Goal: Task Accomplishment & Management: Use online tool/utility

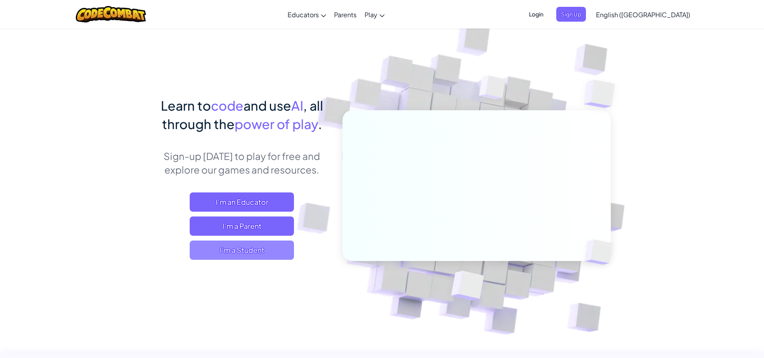
click at [207, 252] on span "I'm a Student" at bounding box center [242, 250] width 104 height 19
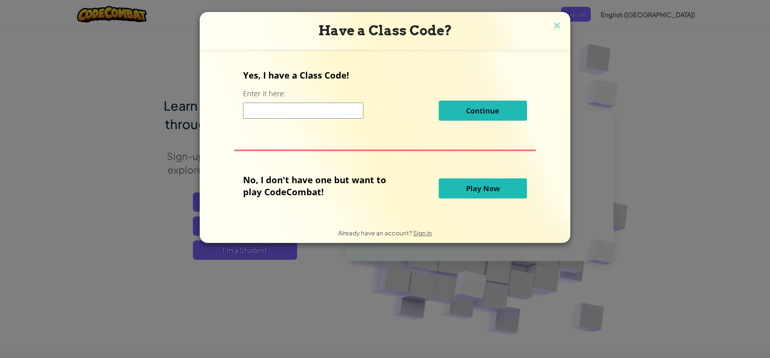
click at [316, 112] on input at bounding box center [303, 111] width 120 height 16
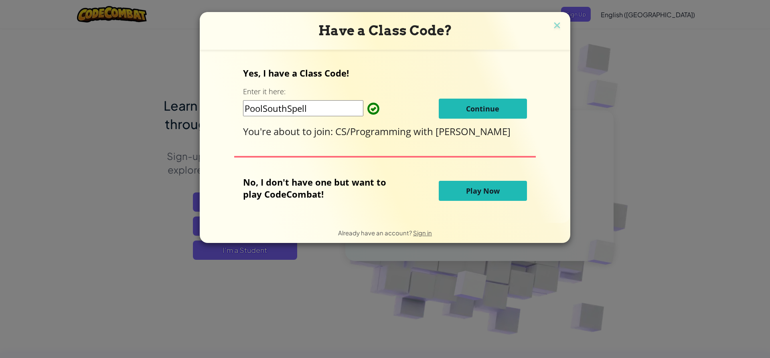
type input "PoolSouthSpell"
click at [462, 108] on button "Continue" at bounding box center [483, 109] width 88 height 20
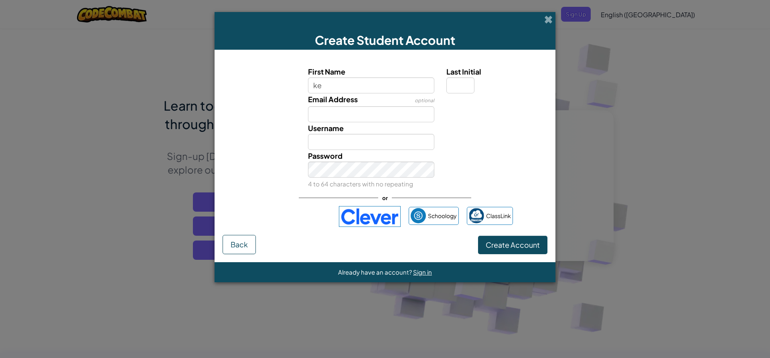
type input "k"
type input "kensie"
type input "Kensie"
click at [353, 113] on input "Email Address" at bounding box center [371, 114] width 127 height 16
click at [502, 239] on button "Create Account" at bounding box center [512, 245] width 69 height 18
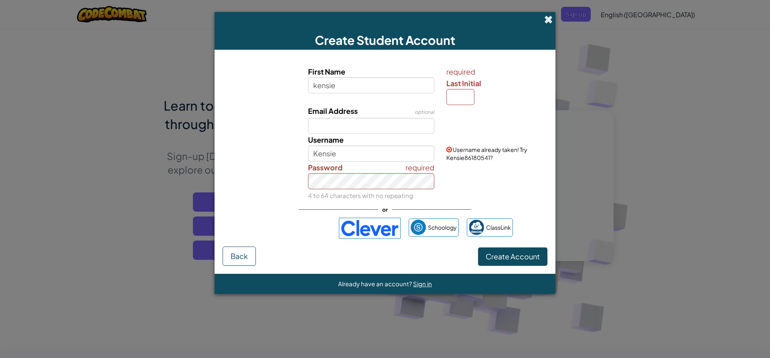
click at [545, 16] on span at bounding box center [548, 19] width 8 height 8
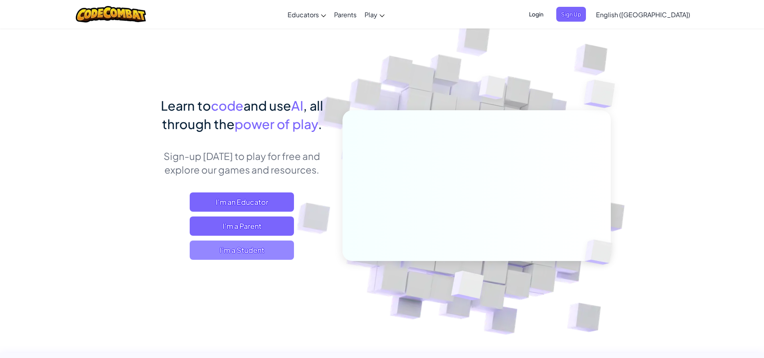
click at [231, 251] on span "I'm a Student" at bounding box center [242, 250] width 104 height 19
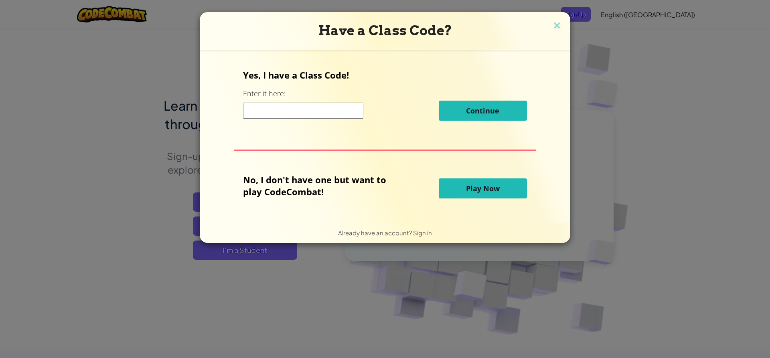
click at [505, 189] on button "Play Now" at bounding box center [483, 189] width 88 height 20
click at [495, 191] on span "Play Now" at bounding box center [483, 189] width 34 height 10
click at [494, 191] on span "Play Now" at bounding box center [483, 189] width 34 height 10
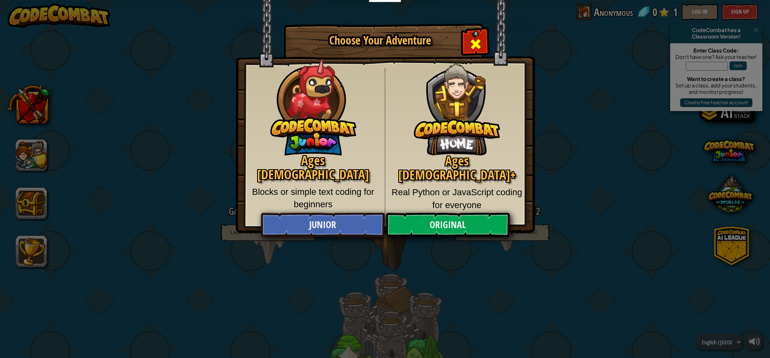
click at [474, 38] on span "Close modal" at bounding box center [475, 44] width 13 height 13
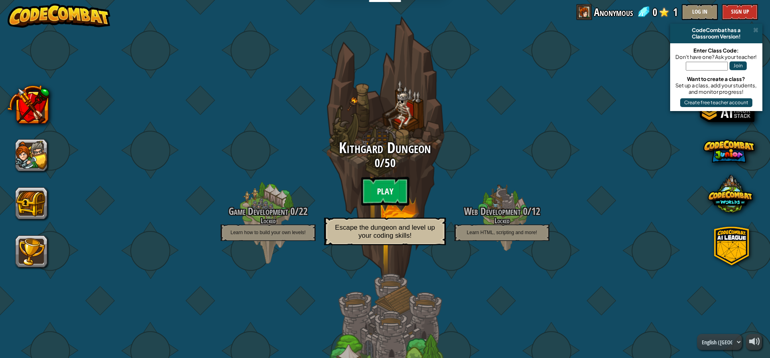
click at [375, 192] on btn "Play" at bounding box center [385, 191] width 48 height 29
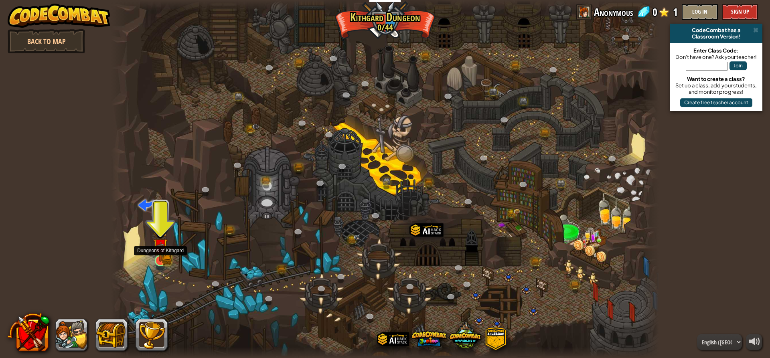
click at [161, 250] on img at bounding box center [160, 246] width 8 height 8
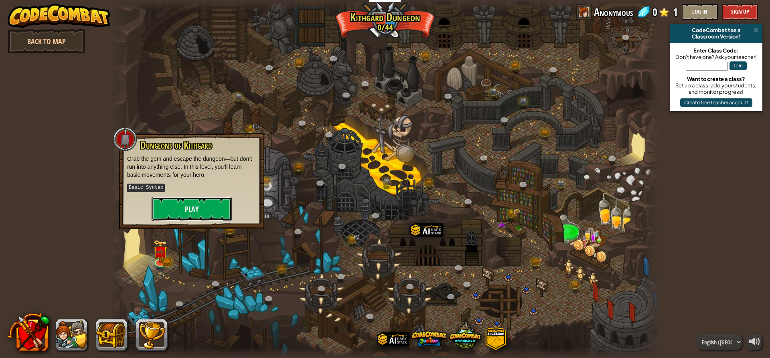
click at [188, 212] on button "Play" at bounding box center [192, 209] width 80 height 24
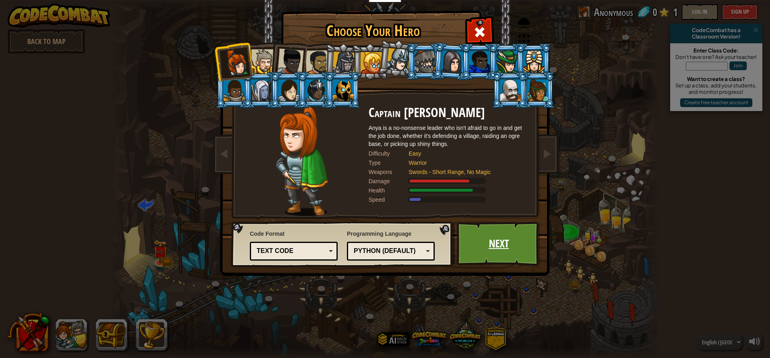
click at [495, 257] on link "Next" at bounding box center [499, 244] width 84 height 44
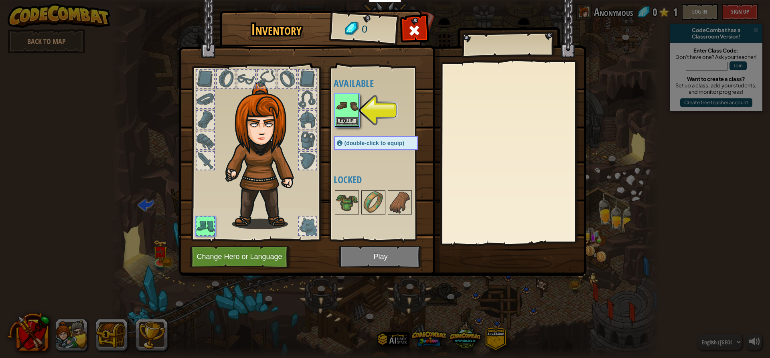
click at [353, 102] on img at bounding box center [347, 106] width 22 height 22
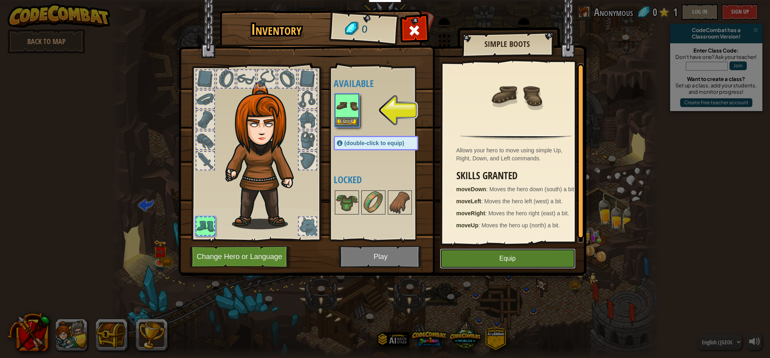
click at [501, 262] on button "Equip" at bounding box center [508, 259] width 136 height 20
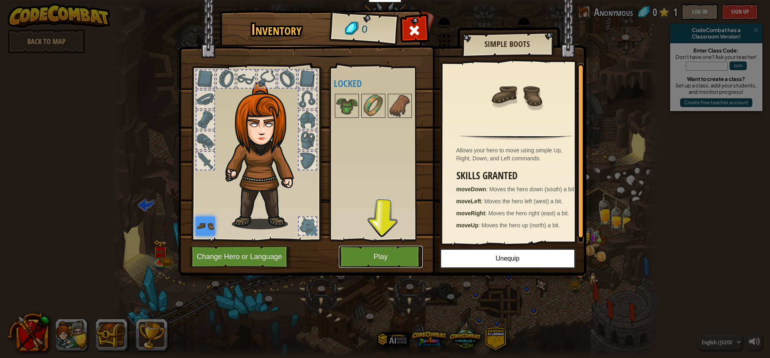
click at [399, 253] on button "Play" at bounding box center [381, 257] width 84 height 22
click at [391, 1] on body "Educators Create Free Account School & District Solutions Teacher Toolkit Previ…" at bounding box center [385, 0] width 770 height 1
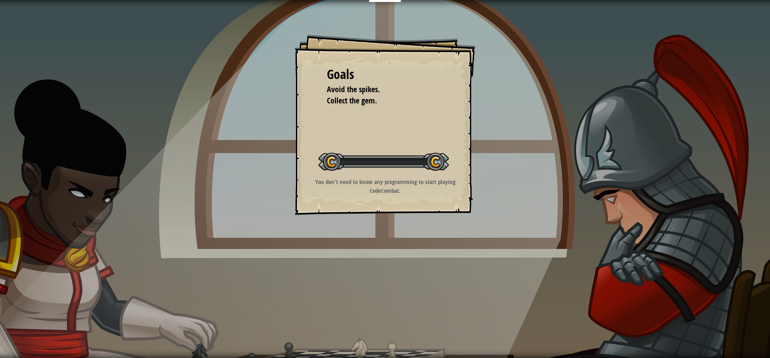
click at [390, 254] on div "Goals Avoid the spikes. Collect the gem. Start Level Error loading from server.…" at bounding box center [385, 179] width 770 height 358
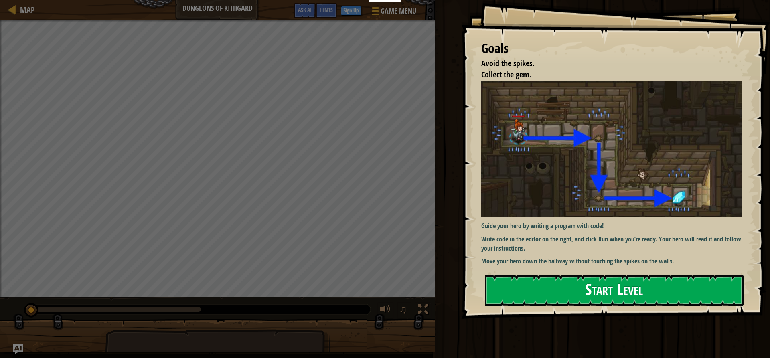
click at [551, 286] on button "Start Level" at bounding box center [614, 291] width 259 height 32
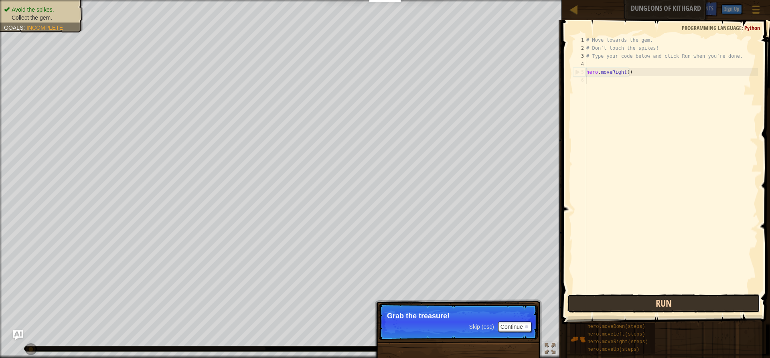
click at [659, 308] on button "Run" at bounding box center [664, 303] width 193 height 18
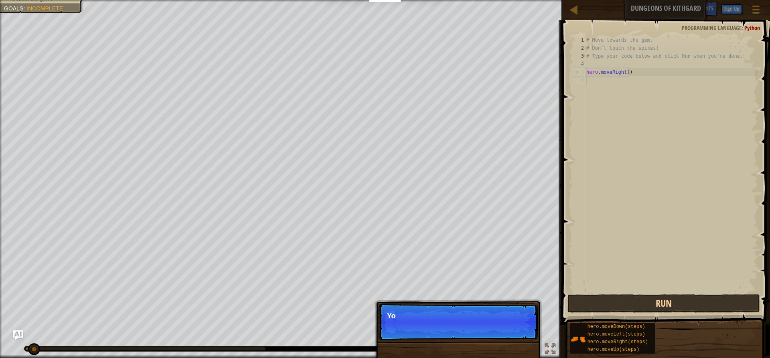
scroll to position [4, 0]
click at [659, 308] on button "Run" at bounding box center [664, 303] width 193 height 18
click at [659, 308] on button "Running" at bounding box center [664, 303] width 193 height 18
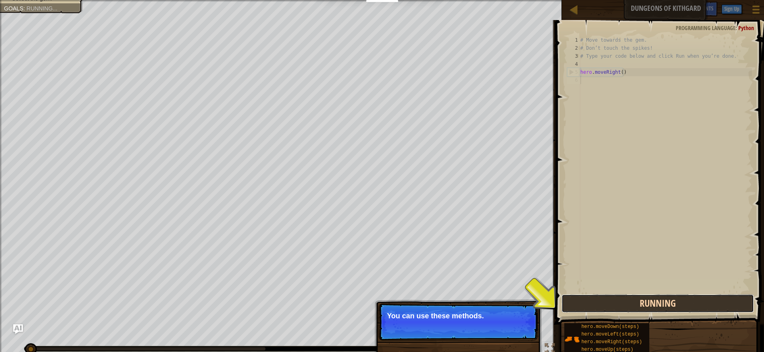
click at [659, 308] on button "Running" at bounding box center [658, 303] width 193 height 18
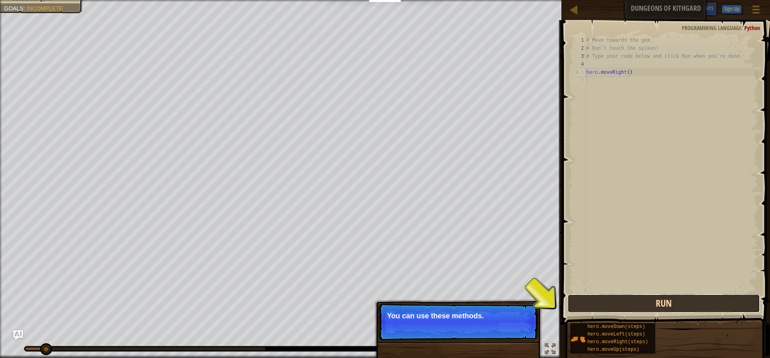
click at [659, 308] on button "Run" at bounding box center [664, 303] width 193 height 18
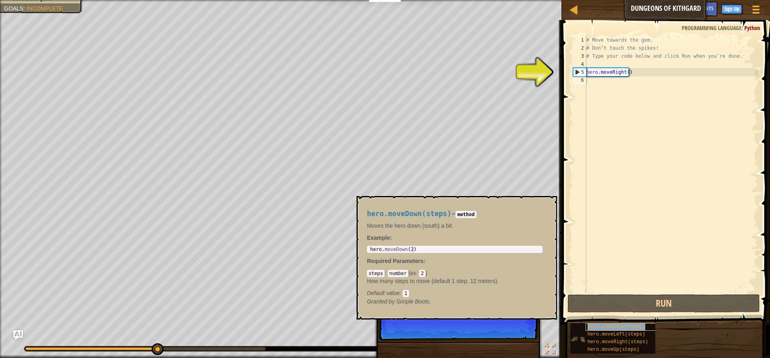
click at [586, 326] on div "hero.moveDown(steps)" at bounding box center [624, 327] width 77 height 8
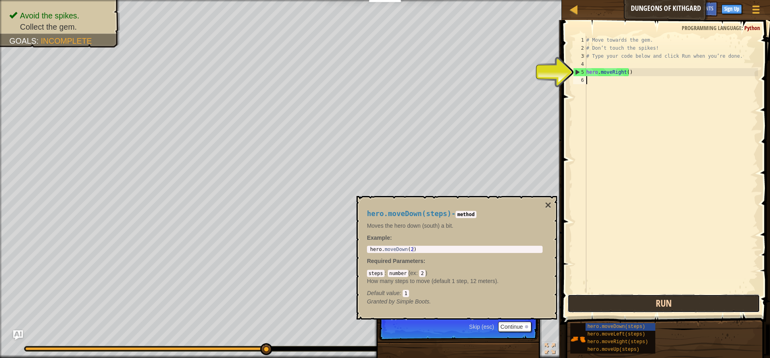
click at [630, 304] on button "Run" at bounding box center [664, 303] width 193 height 18
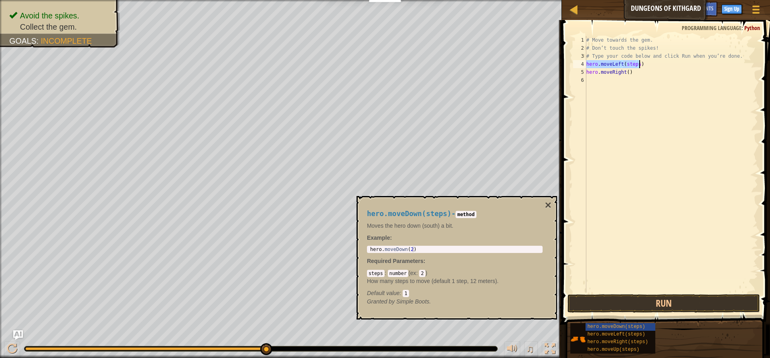
click at [629, 75] on div "# Move towards the gem. # Don’t touch the spikes! # Type your code below and cl…" at bounding box center [671, 172] width 173 height 273
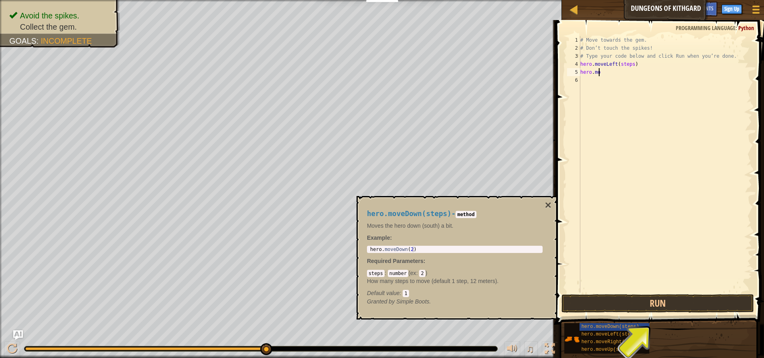
type textarea "h"
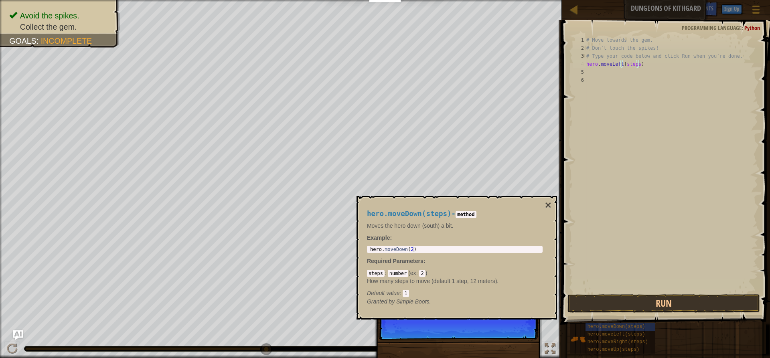
drag, startPoint x: 650, startPoint y: 64, endPoint x: 657, endPoint y: 62, distance: 7.0
click at [650, 64] on div "# Move towards the gem. # Don’t touch the spikes! # Type your code below and cl…" at bounding box center [671, 172] width 173 height 273
type textarea "hero.moveLeft(steps)"
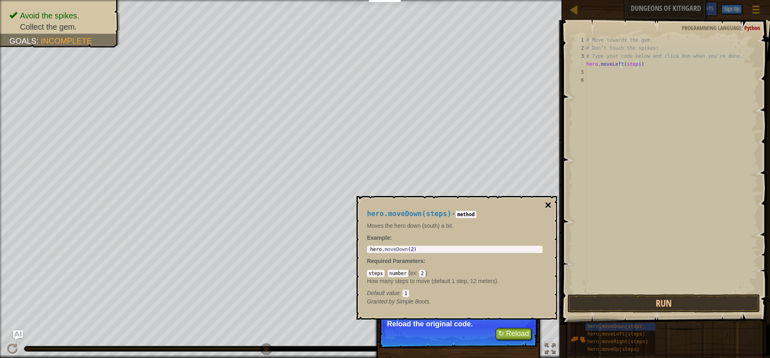
click at [547, 203] on button "×" at bounding box center [548, 205] width 6 height 11
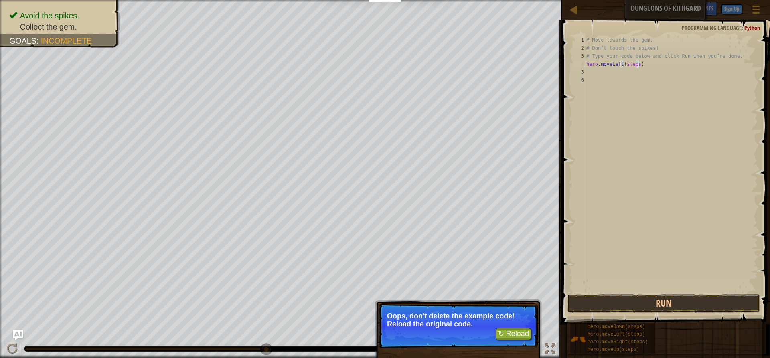
click at [643, 64] on div "# Move towards the gem. # Don’t touch the spikes! # Type your code below and cl…" at bounding box center [671, 172] width 173 height 273
click at [527, 328] on button "↻ Reload" at bounding box center [514, 334] width 36 height 12
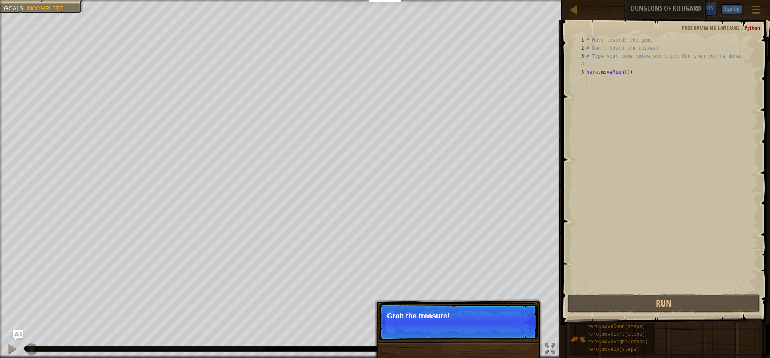
click at [635, 68] on div "# Move towards the gem. # Don’t touch the spikes! # Type your code below and cl…" at bounding box center [671, 172] width 173 height 273
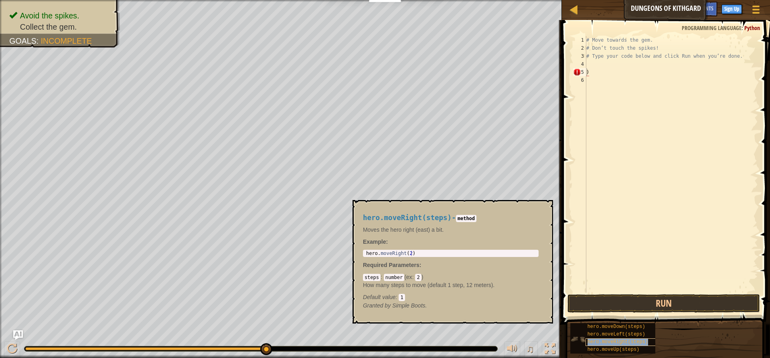
click at [608, 340] on span "hero.moveRight(steps)" at bounding box center [618, 342] width 61 height 6
click at [649, 71] on div "# Move towards the gem. # Don’t touch the spikes! # Type your code below and cl…" at bounding box center [671, 172] width 173 height 273
click at [647, 59] on div "# Move towards the gem. # Don’t touch the spikes! # Type your code below and cl…" at bounding box center [671, 172] width 173 height 273
click at [646, 70] on div "# Move towards the gem. # Don’t touch the spikes! # Type your code below and cl…" at bounding box center [671, 172] width 173 height 273
click at [646, 64] on div "# Move towards the gem. # Don’t touch the spikes! # Type your code below and cl…" at bounding box center [671, 172] width 173 height 273
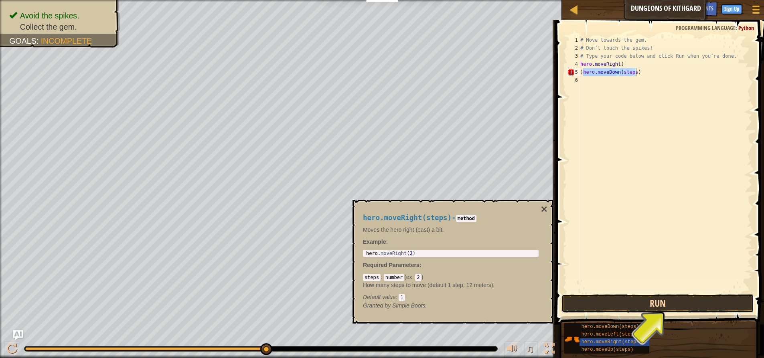
click at [637, 305] on button "Run" at bounding box center [658, 303] width 193 height 18
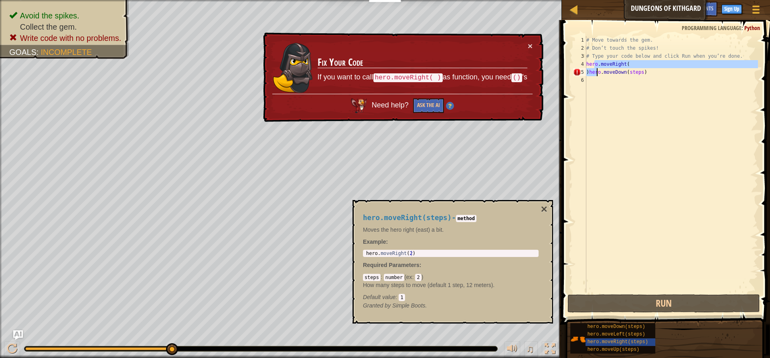
drag, startPoint x: 594, startPoint y: 64, endPoint x: 601, endPoint y: 70, distance: 9.1
click at [599, 70] on div "# Move towards the gem. # Don’t touch the spikes! # Type your code below and cl…" at bounding box center [671, 172] width 173 height 273
type textarea "hero.moveRight( )hero.moveDown(steps)"
click at [655, 126] on div "# Move towards the gem. # Don’t touch the spikes! # Type your code below and cl…" at bounding box center [671, 172] width 173 height 273
click at [544, 204] on button "×" at bounding box center [544, 209] width 6 height 11
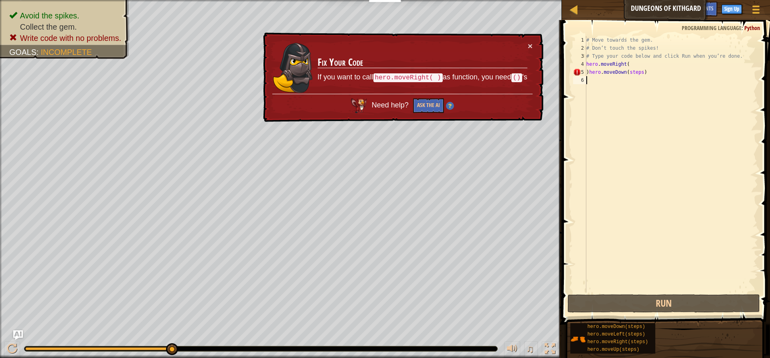
drag, startPoint x: 736, startPoint y: 77, endPoint x: 682, endPoint y: 95, distance: 56.7
click at [694, 95] on div "# Move towards the gem. # Don’t touch the spikes! # Type your code below and cl…" at bounding box center [671, 172] width 173 height 273
click at [652, 75] on div "# Move towards the gem. # Don’t touch the spikes! # Type your code below and cl…" at bounding box center [671, 172] width 173 height 273
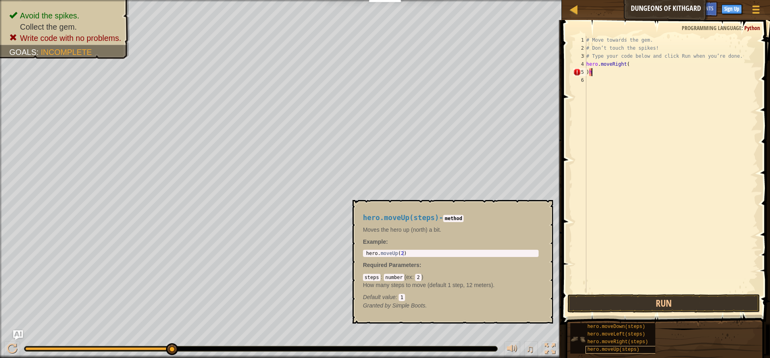
type textarea ")"
